Goal: Task Accomplishment & Management: Use online tool/utility

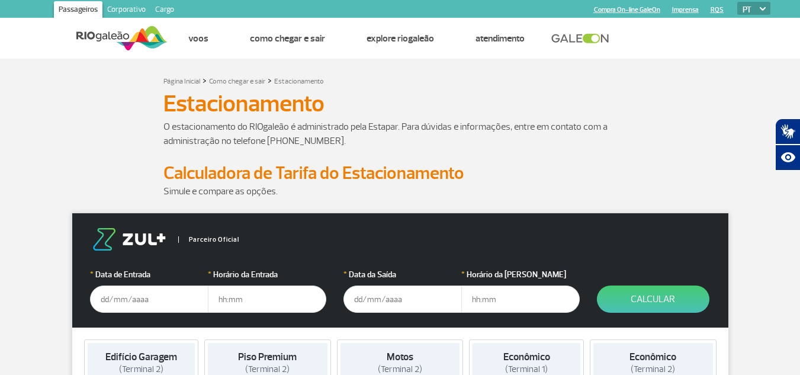
click at [148, 300] on input "text" at bounding box center [149, 298] width 118 height 27
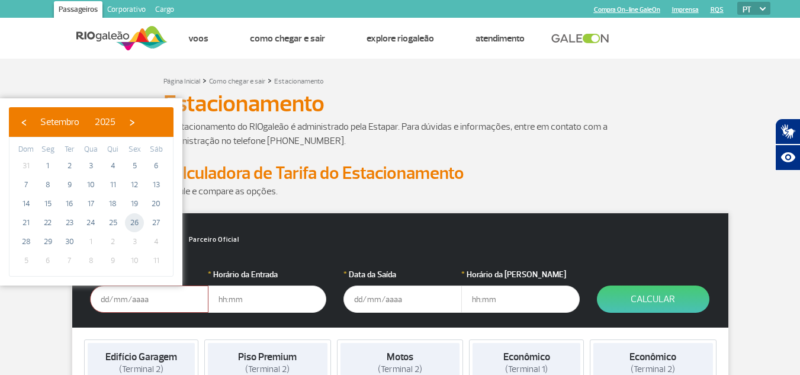
click at [136, 221] on span "26" at bounding box center [134, 222] width 19 height 19
type input "26/09/2025"
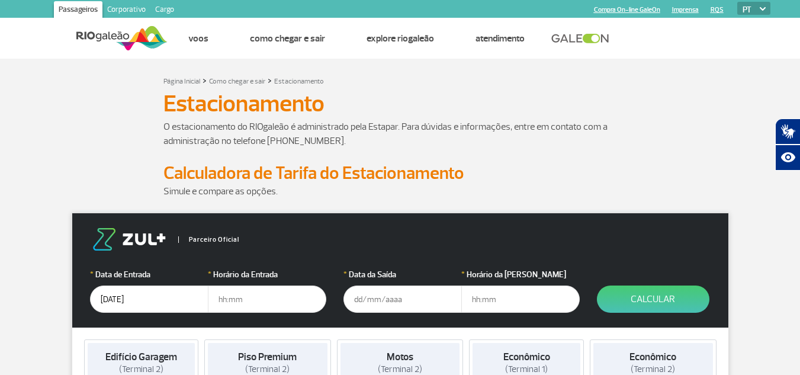
click at [245, 307] on input "text" at bounding box center [267, 298] width 118 height 27
type input "14:30"
click at [430, 302] on input "text" at bounding box center [402, 298] width 118 height 27
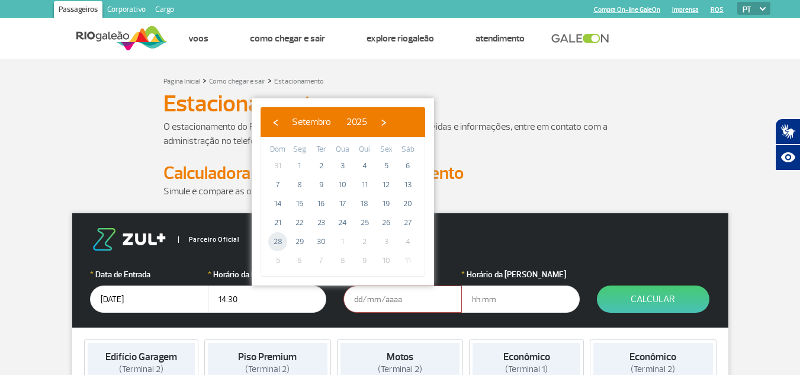
click at [279, 241] on span "28" at bounding box center [277, 241] width 19 height 19
type input "28/09/2025"
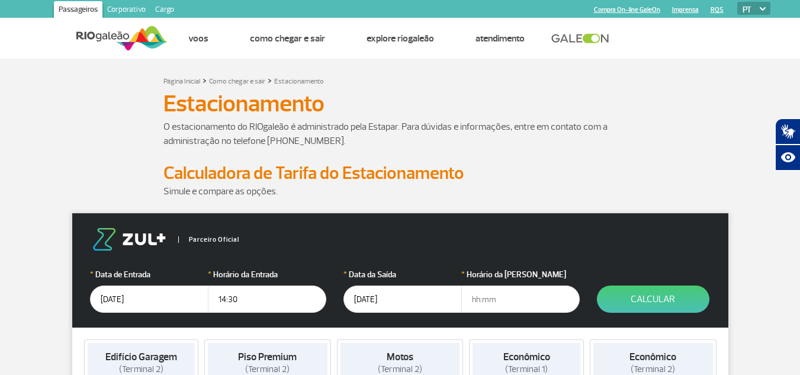
click at [498, 291] on input "text" at bounding box center [520, 298] width 118 height 27
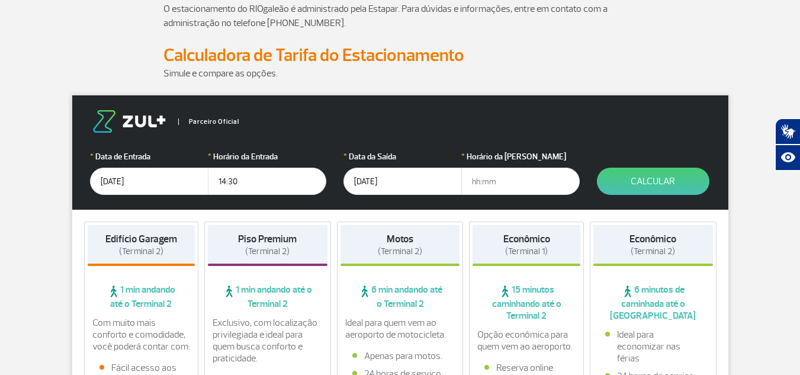
scroll to position [118, 0]
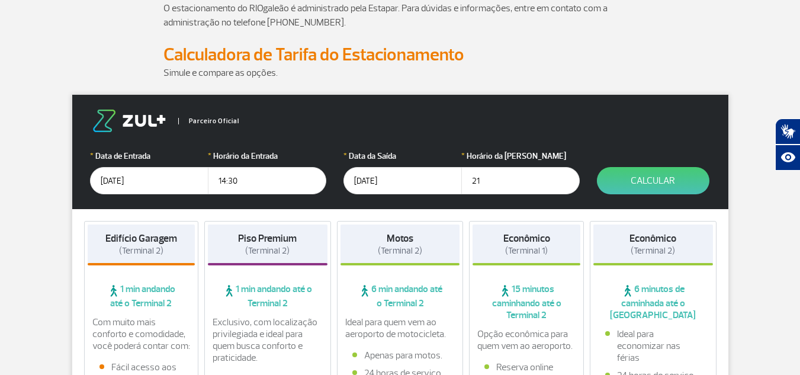
type input "2"
type input "22:00"
click at [684, 175] on button "Calcular" at bounding box center [653, 180] width 112 height 27
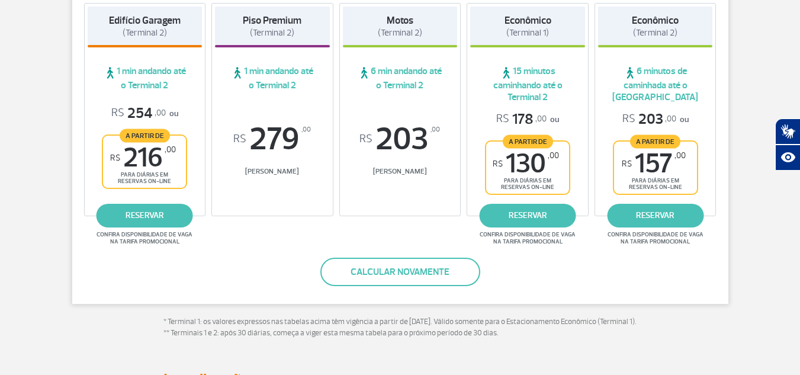
scroll to position [257, 0]
